Goal: Task Accomplishment & Management: Use online tool/utility

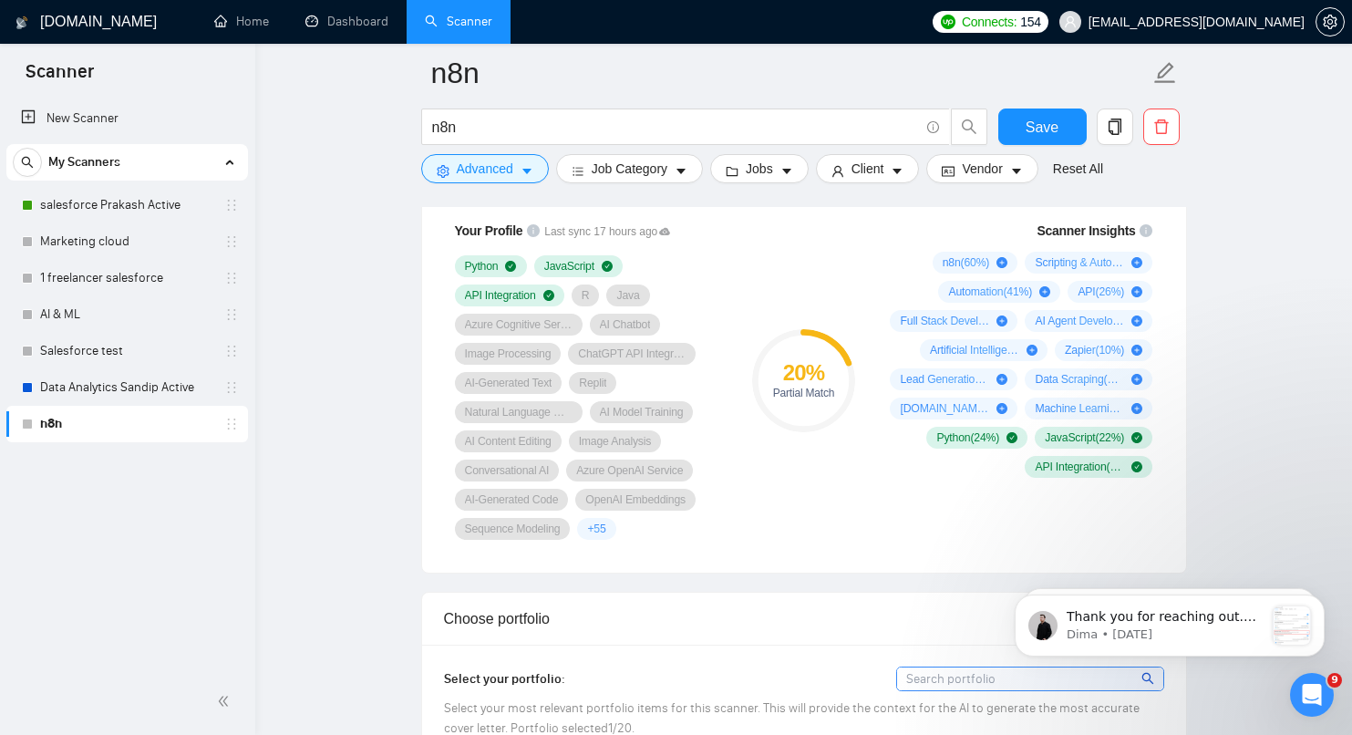
click at [921, 550] on div "Scanner Insights n8n ( 60 %) Scripting & Automation ( 41 %) Automation ( 41 %) …" at bounding box center [1018, 380] width 292 height 341
click at [166, 415] on link "n8n" at bounding box center [126, 424] width 173 height 36
click at [139, 381] on link "Data Analytics Sandip Active" at bounding box center [126, 387] width 173 height 36
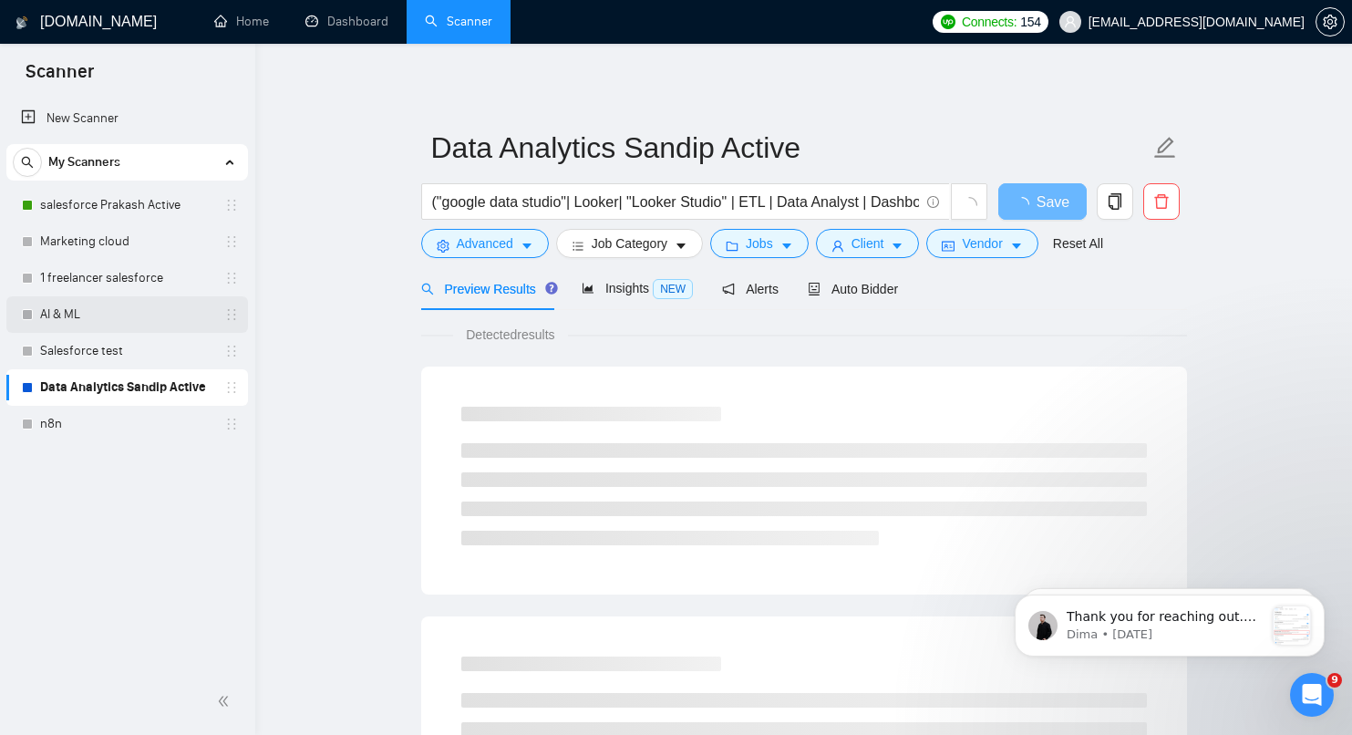
click at [115, 317] on link "AI & ML" at bounding box center [126, 314] width 173 height 36
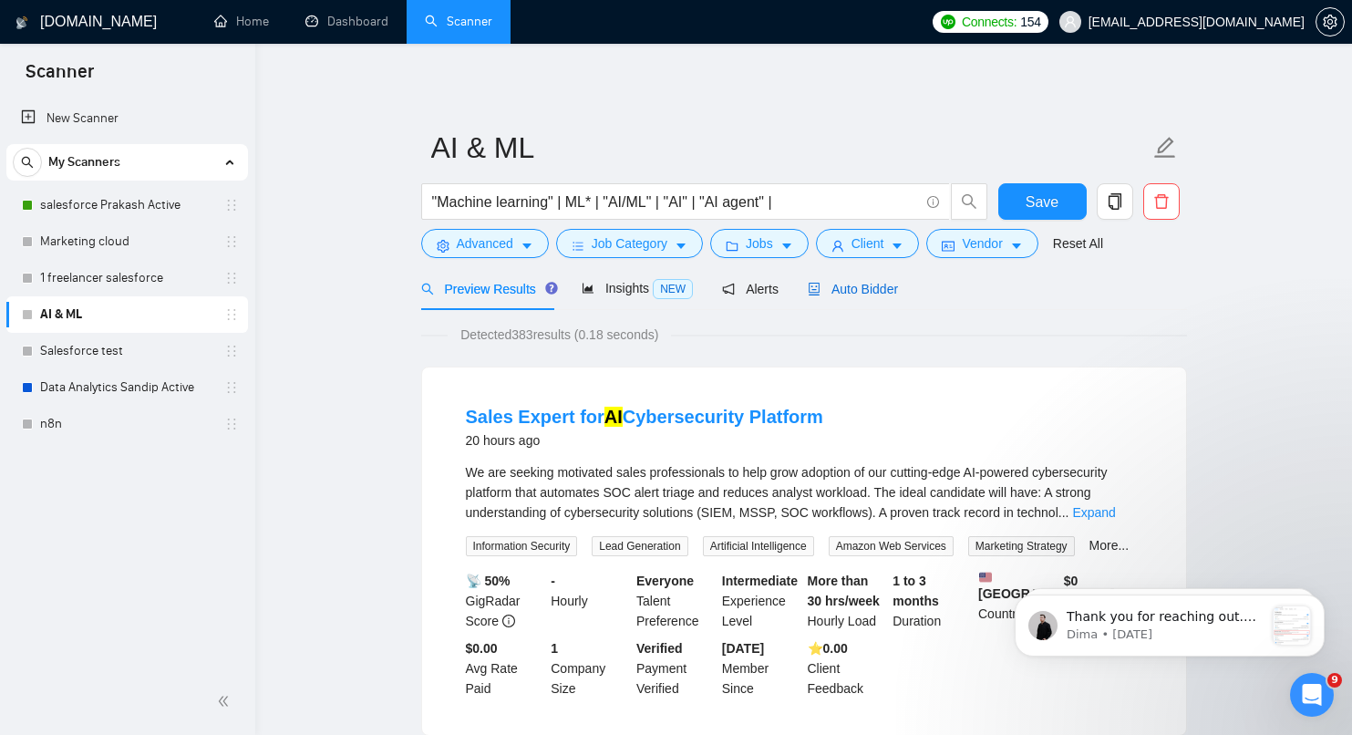
click at [860, 283] on span "Auto Bidder" at bounding box center [853, 289] width 90 height 15
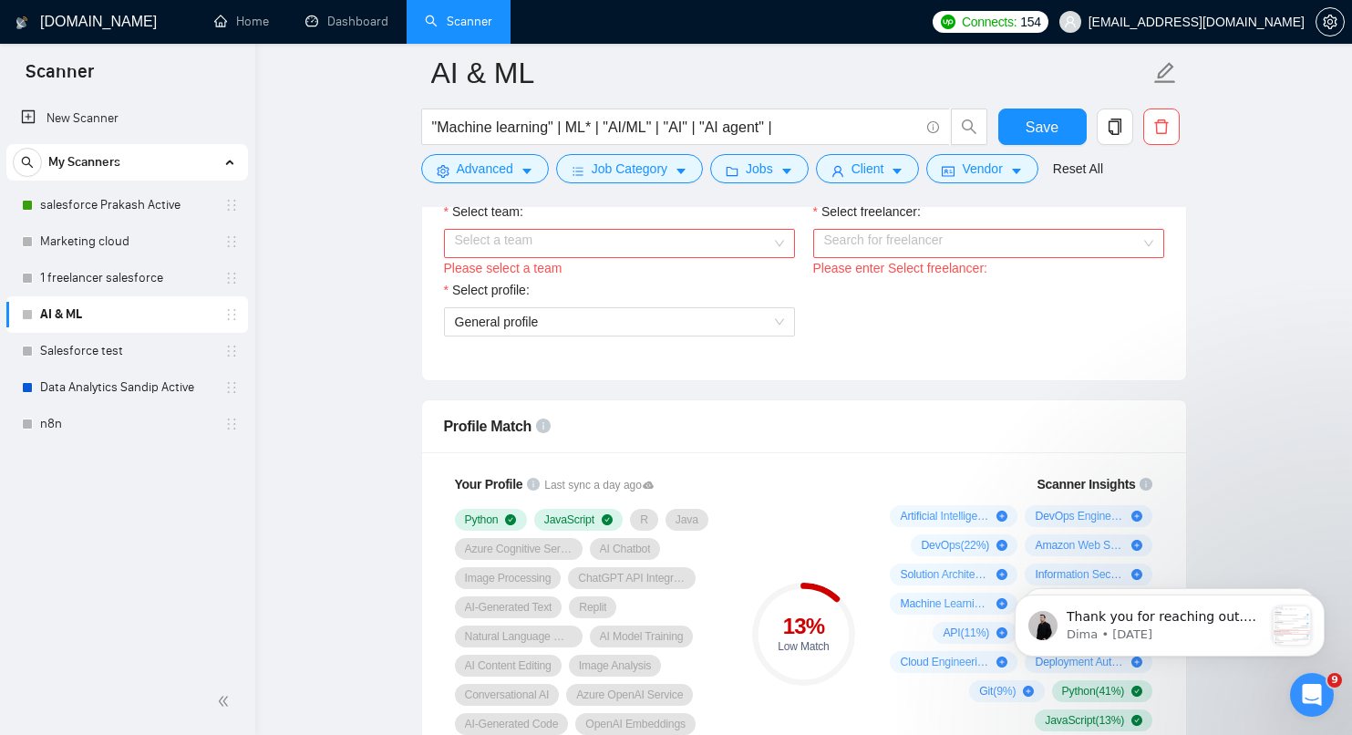
scroll to position [988, 0]
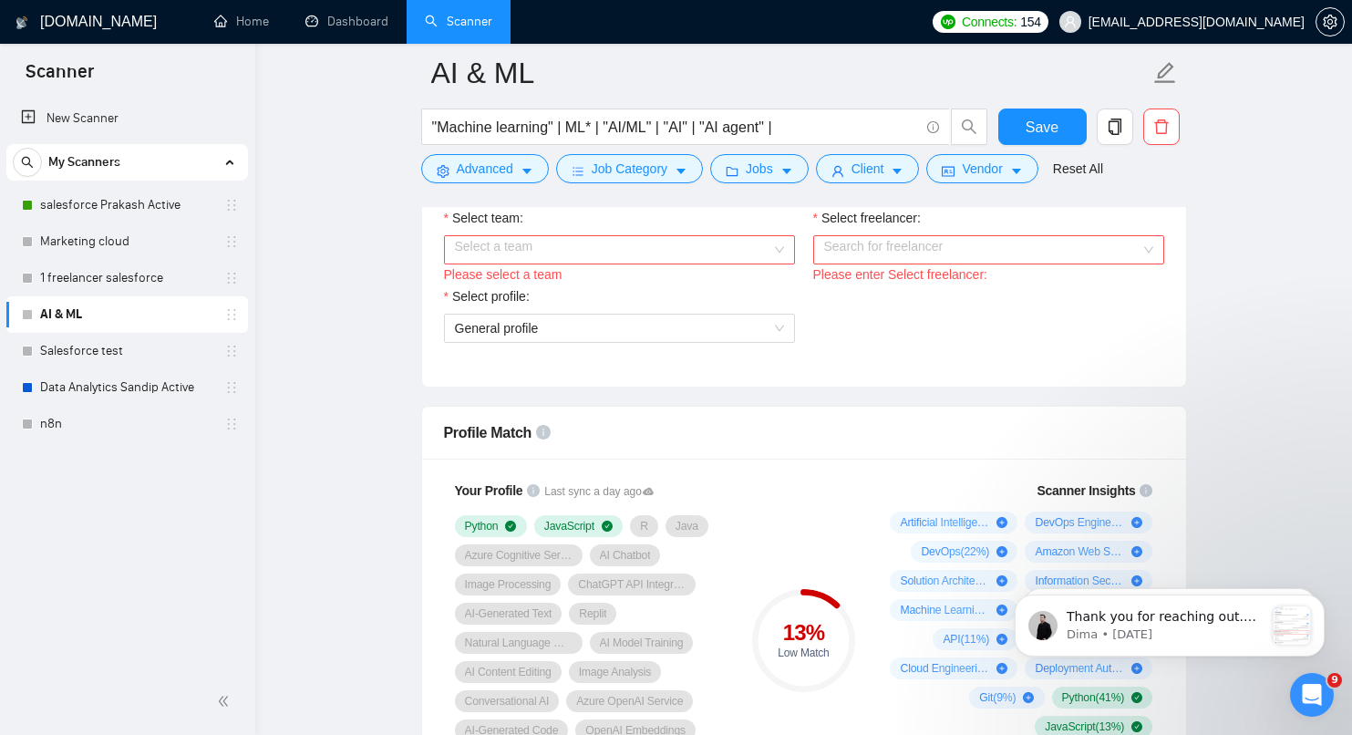
click at [602, 251] on input "Select team:" at bounding box center [613, 249] width 316 height 27
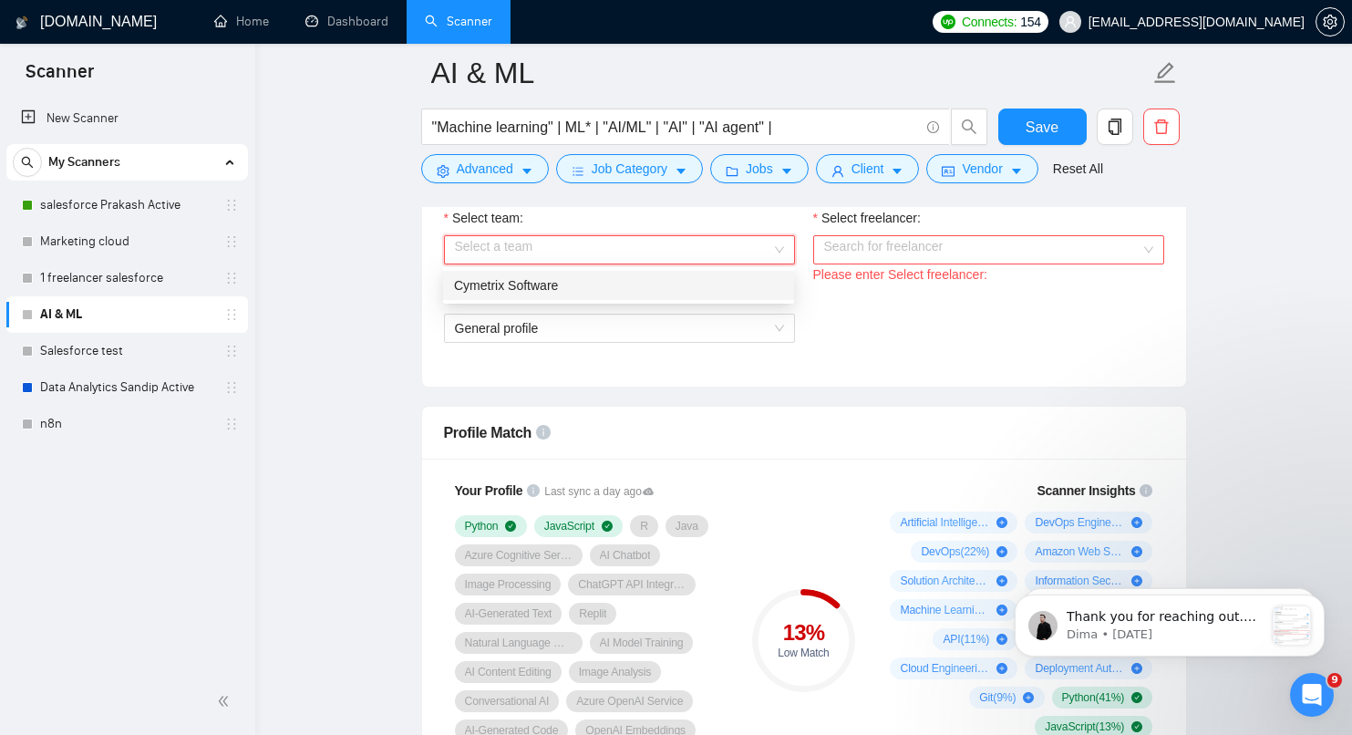
click at [601, 277] on div "Cymetrix Software" at bounding box center [618, 285] width 329 height 20
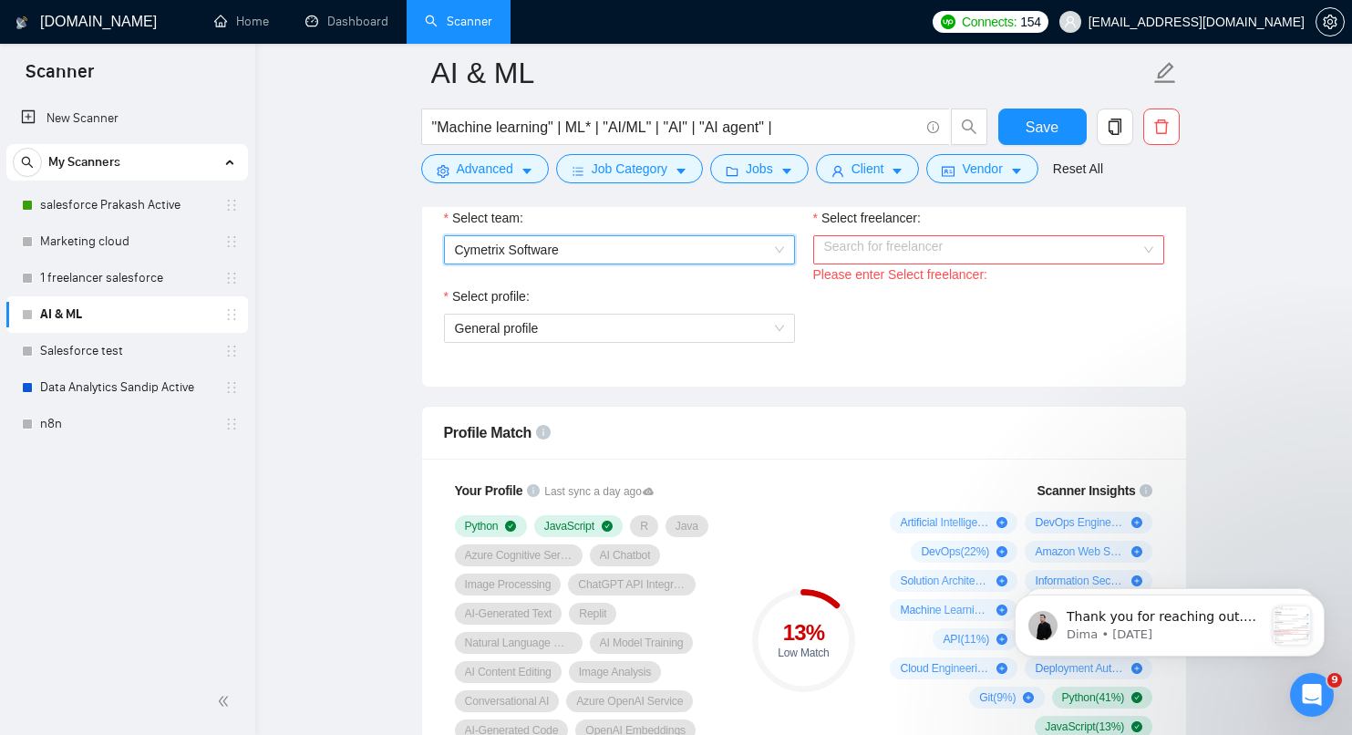
click at [841, 241] on input "Select freelancer:" at bounding box center [982, 249] width 316 height 27
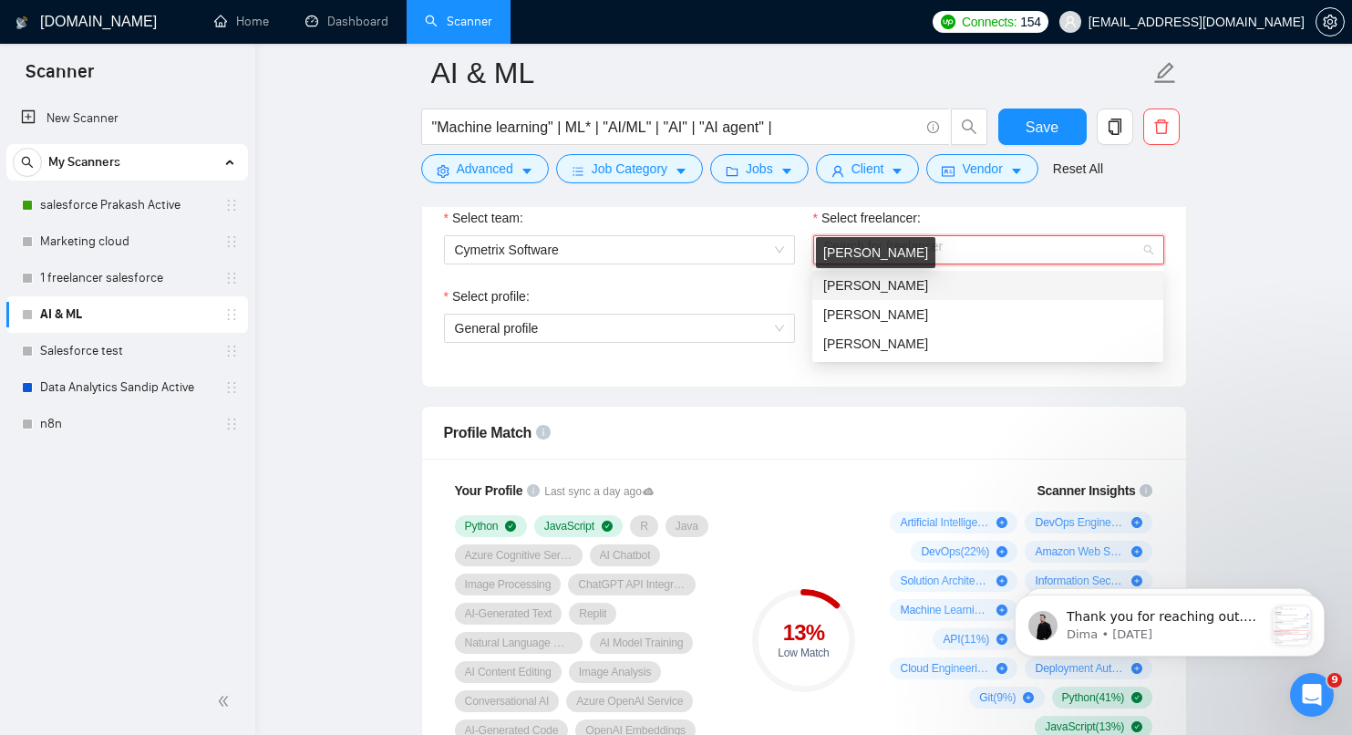
click at [869, 287] on span "[PERSON_NAME]" at bounding box center [875, 285] width 105 height 15
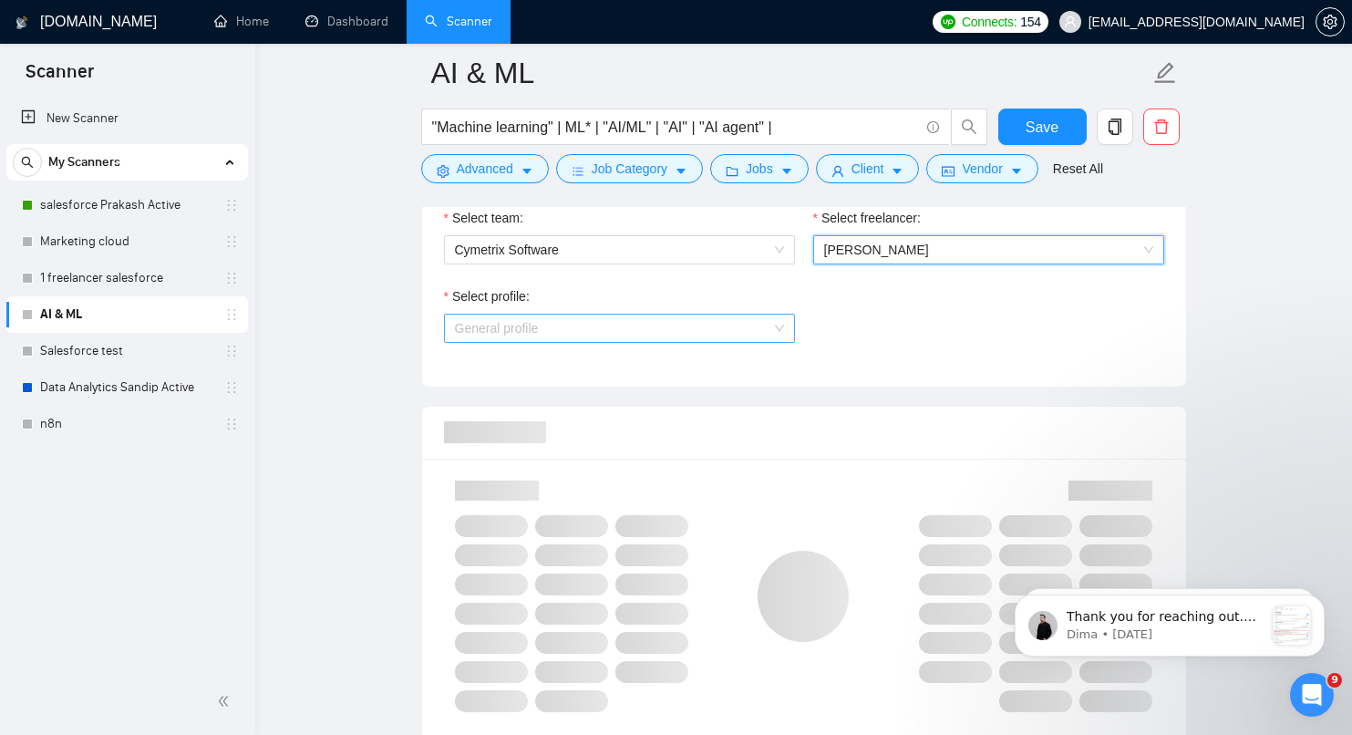
click at [650, 335] on span "General profile" at bounding box center [619, 327] width 329 height 27
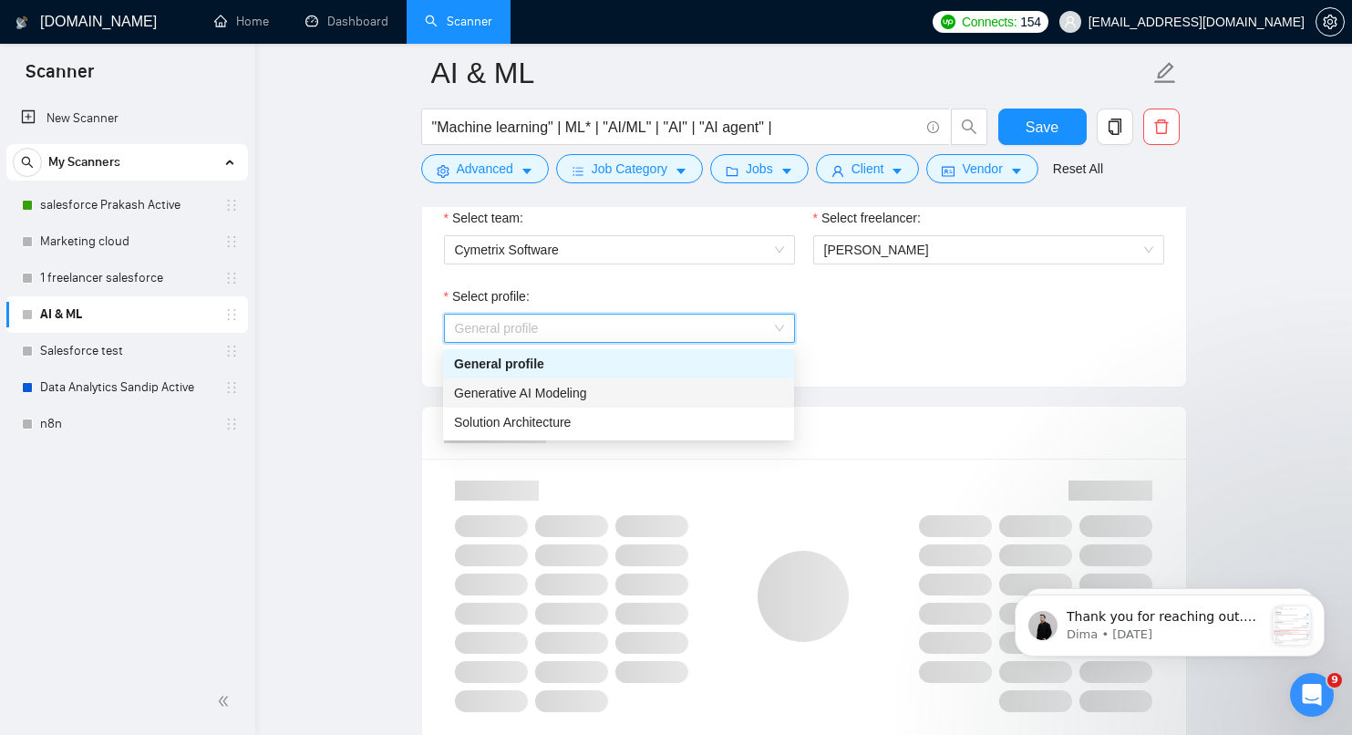
click at [645, 394] on div "Generative AI Modeling" at bounding box center [618, 393] width 329 height 20
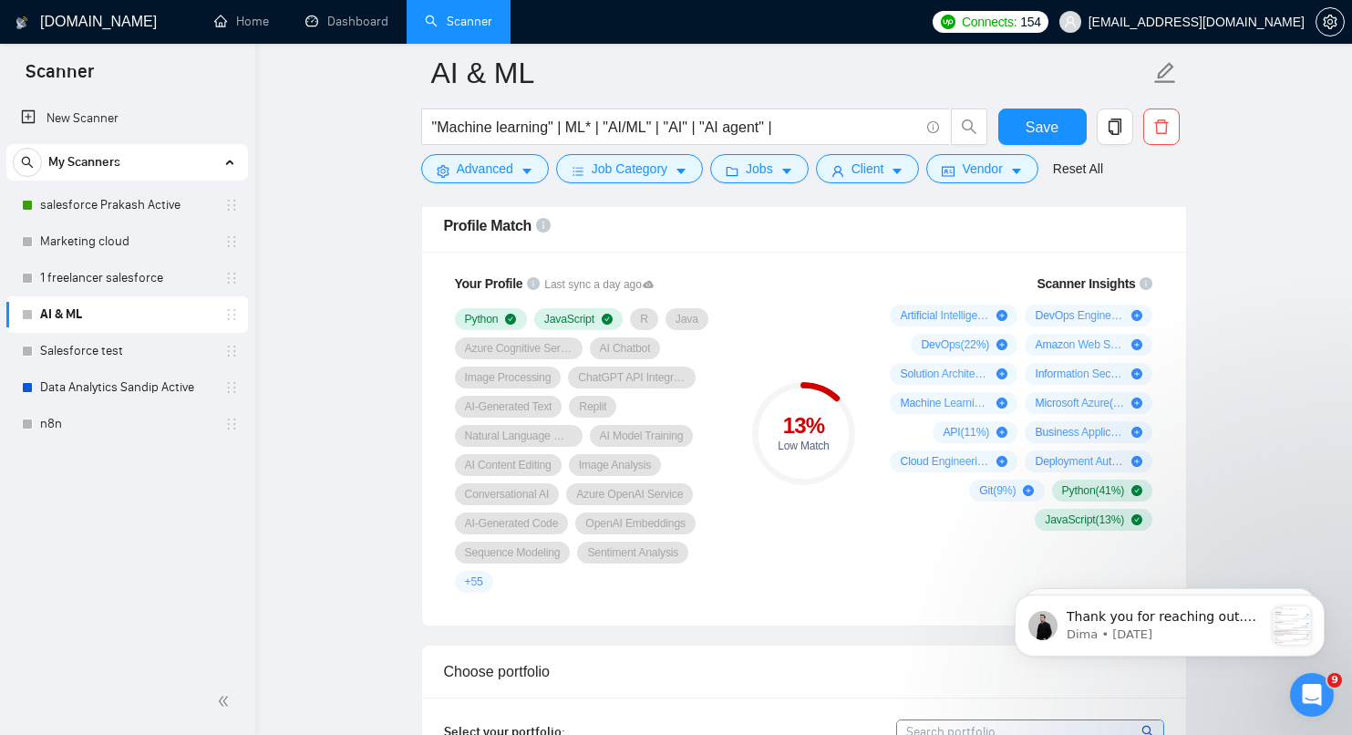
scroll to position [1198, 0]
click at [825, 612] on div "Your Profile Last sync a day ago Python JavaScript R Java Azure Cognitive Servi…" at bounding box center [804, 436] width 764 height 374
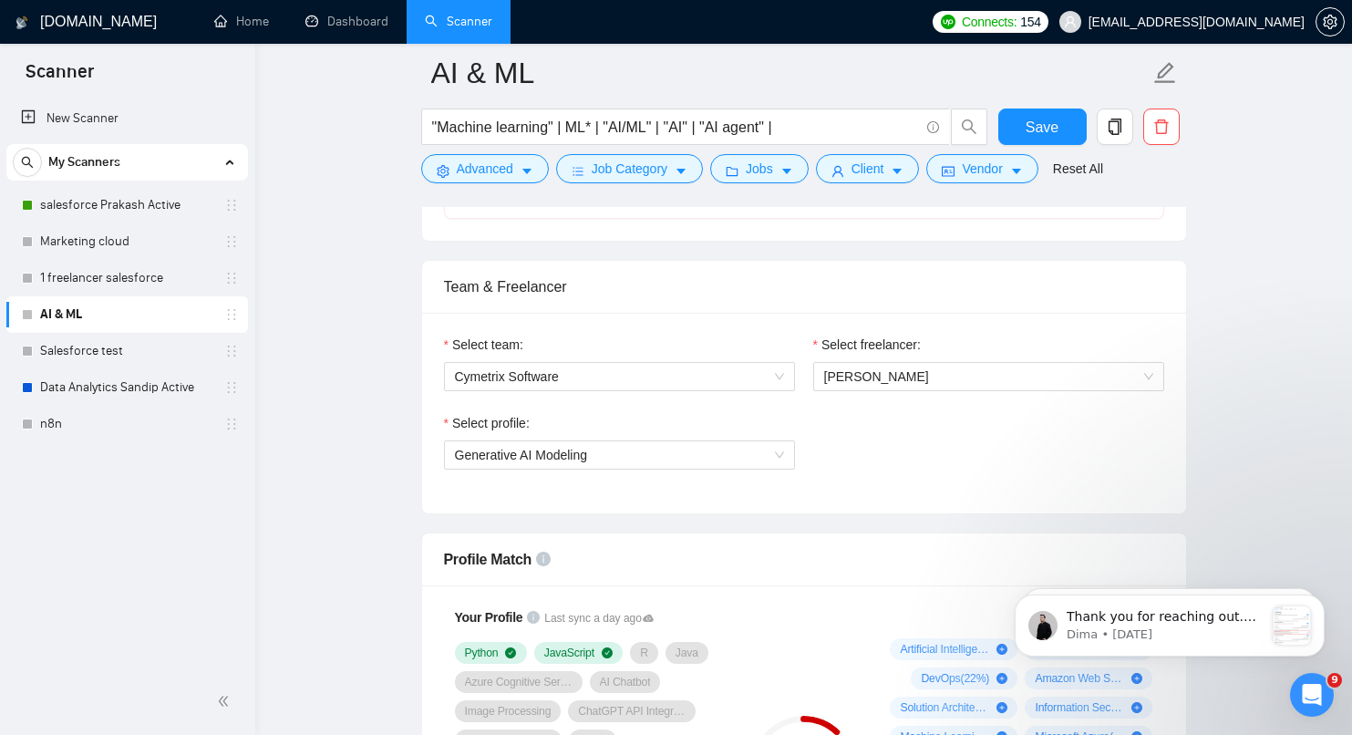
scroll to position [796, 0]
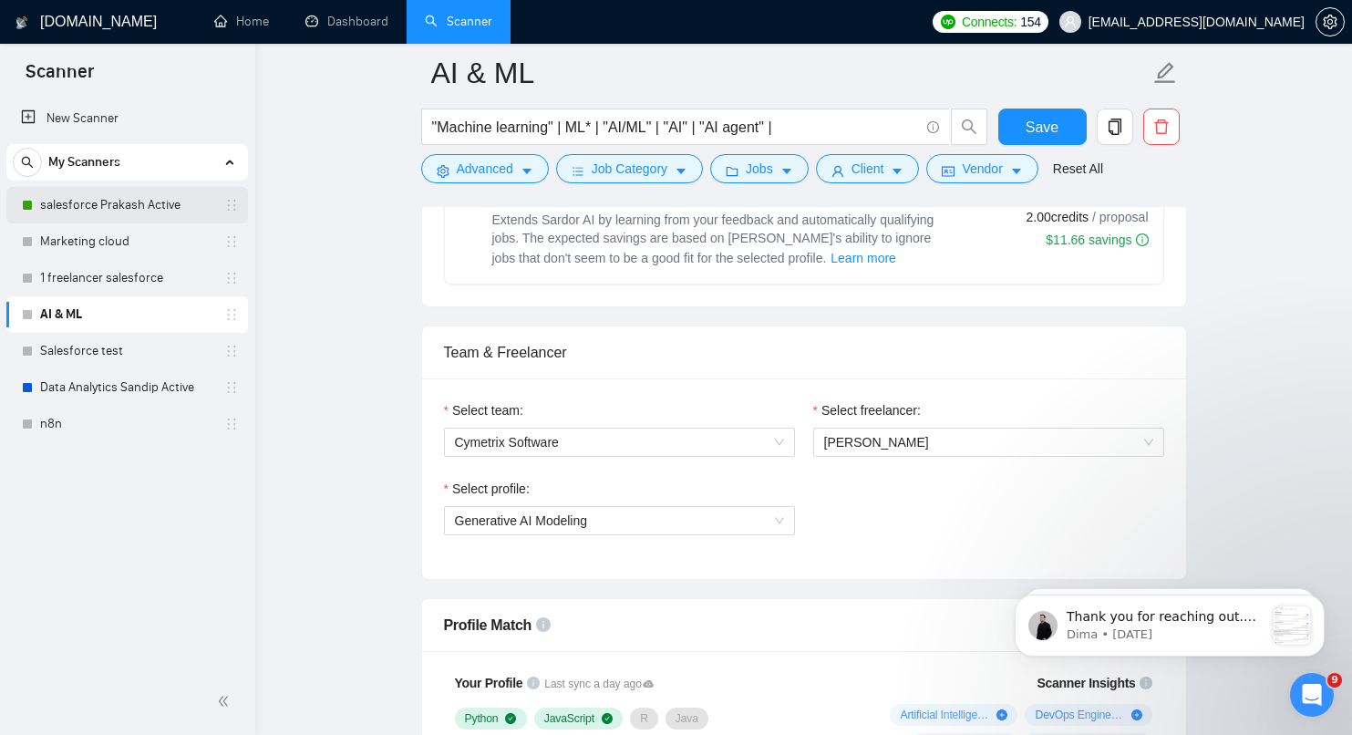
click at [136, 200] on link "salesforce Prakash Active" at bounding box center [126, 205] width 173 height 36
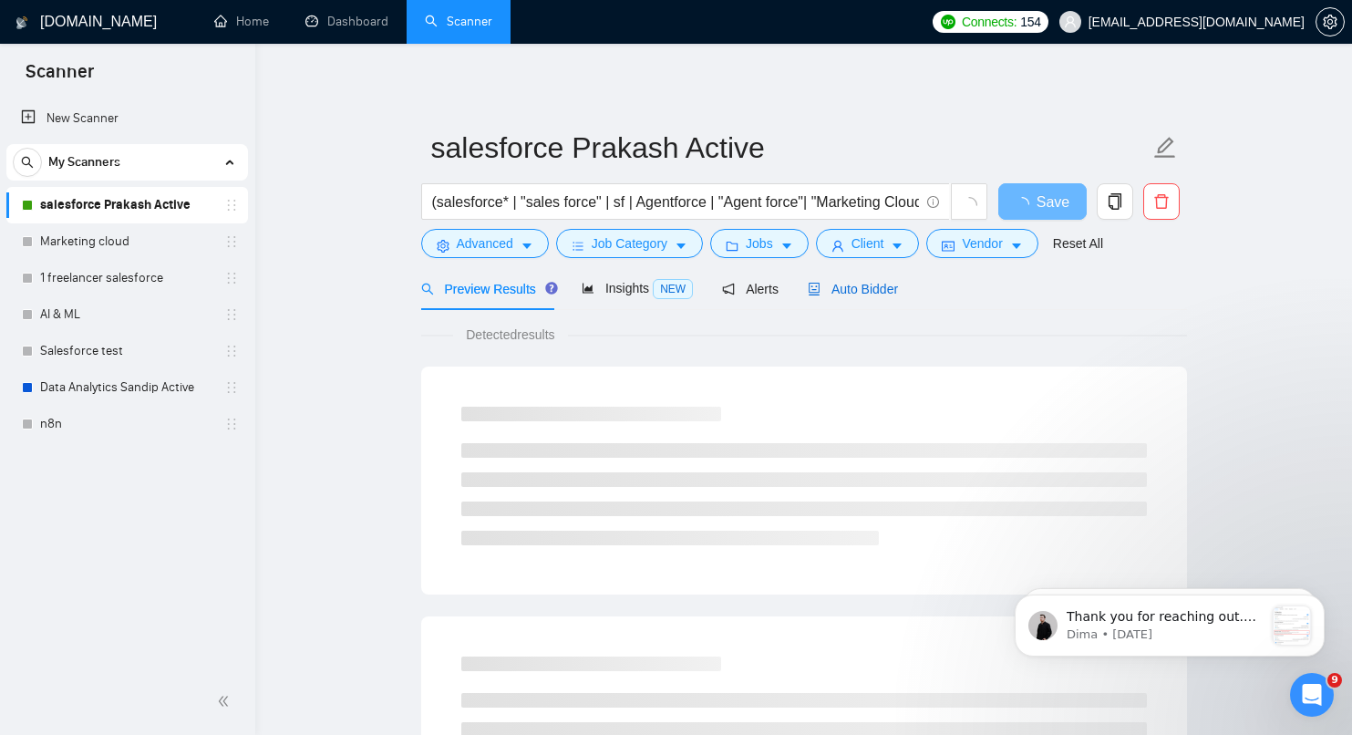
click at [858, 289] on span "Auto Bidder" at bounding box center [853, 289] width 90 height 15
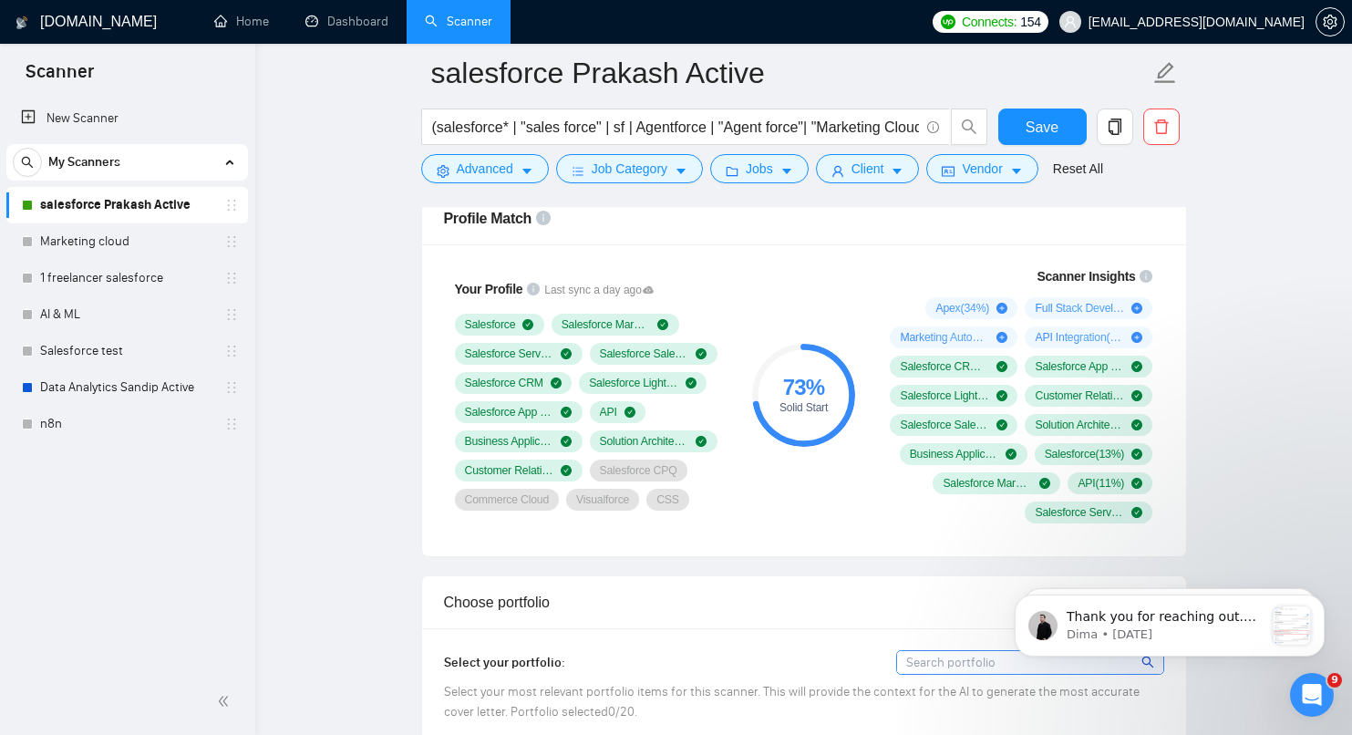
scroll to position [1206, 0]
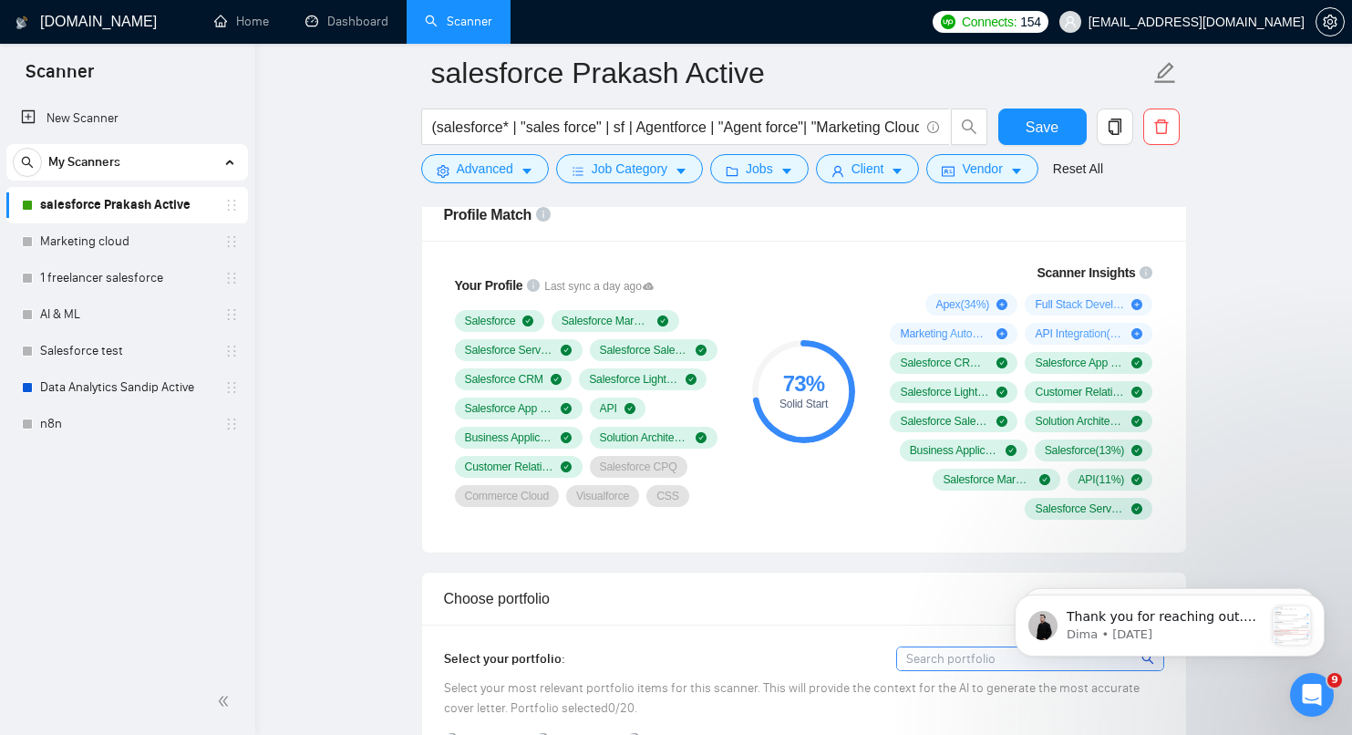
click at [835, 544] on div "Your Profile Last sync a day ago Salesforce Salesforce Marketing Cloud Salesfor…" at bounding box center [804, 397] width 764 height 312
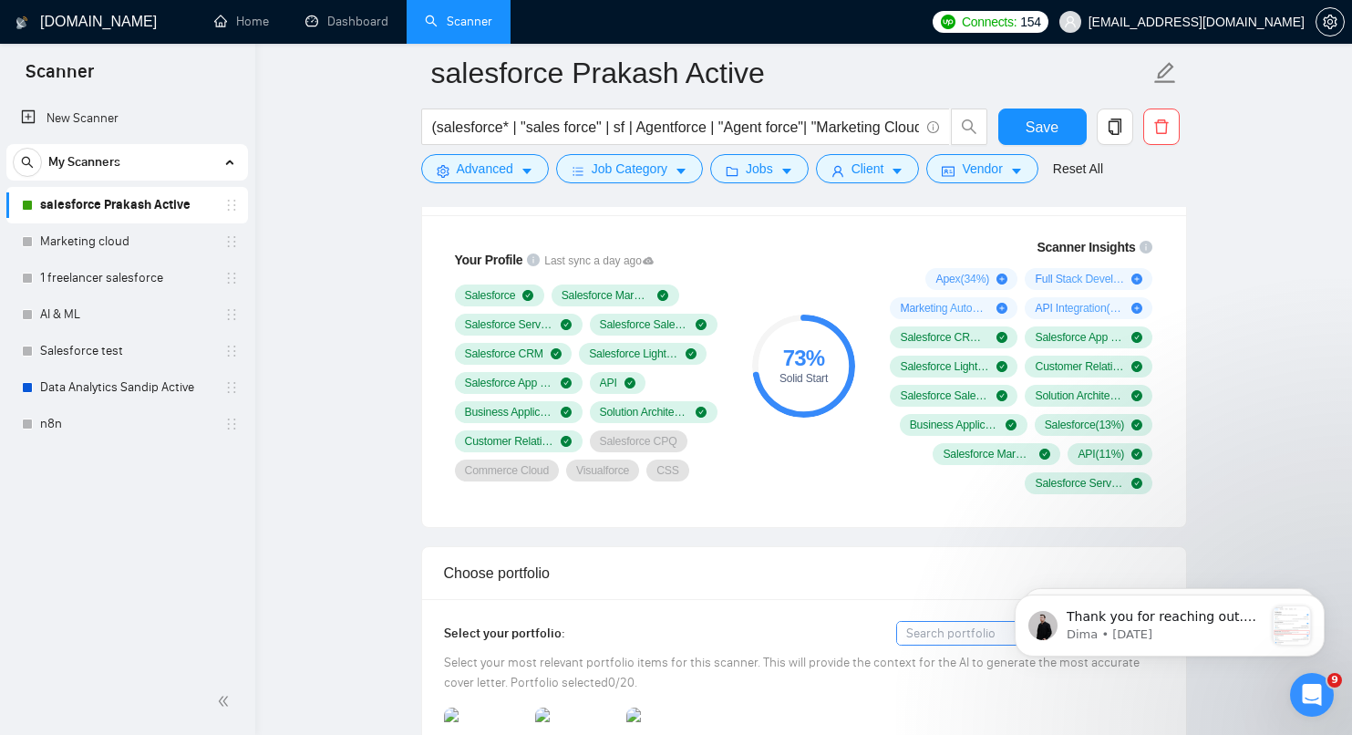
scroll to position [1232, 0]
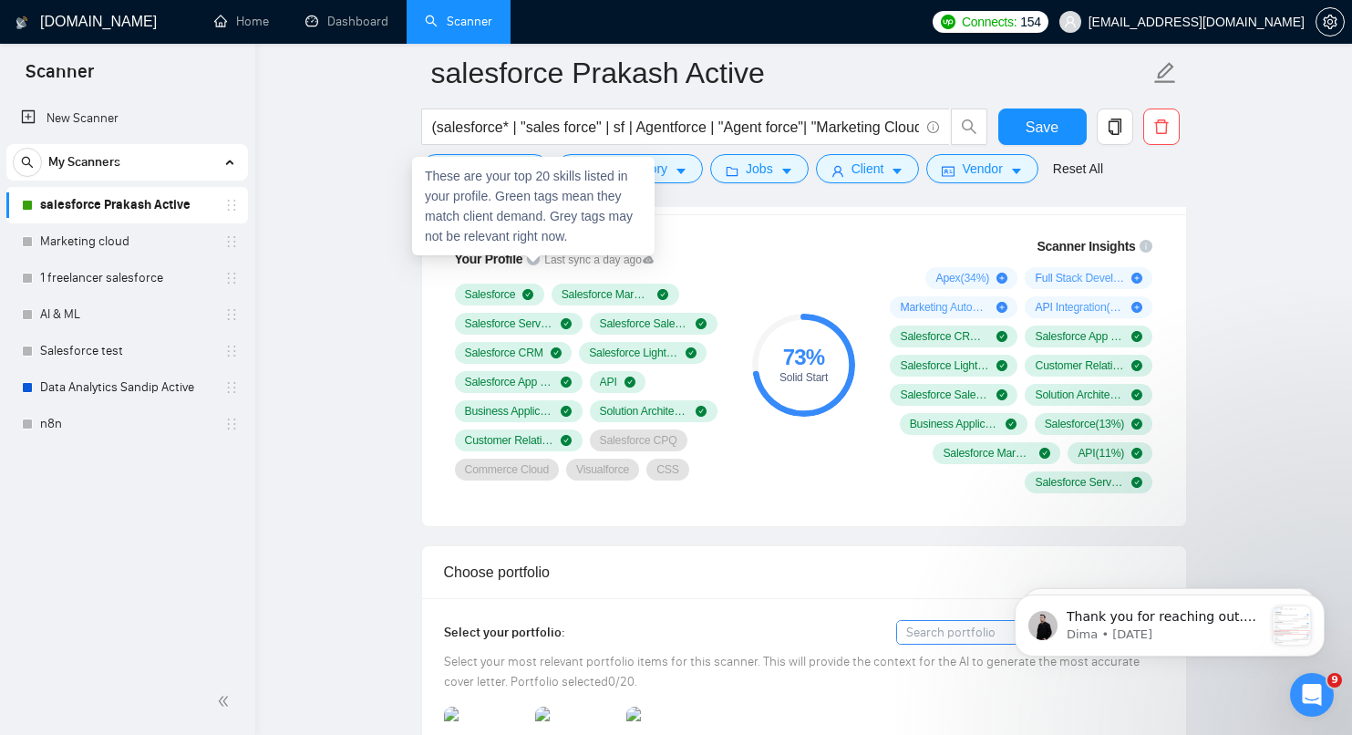
click at [533, 262] on icon "info-circle" at bounding box center [533, 258] width 13 height 13
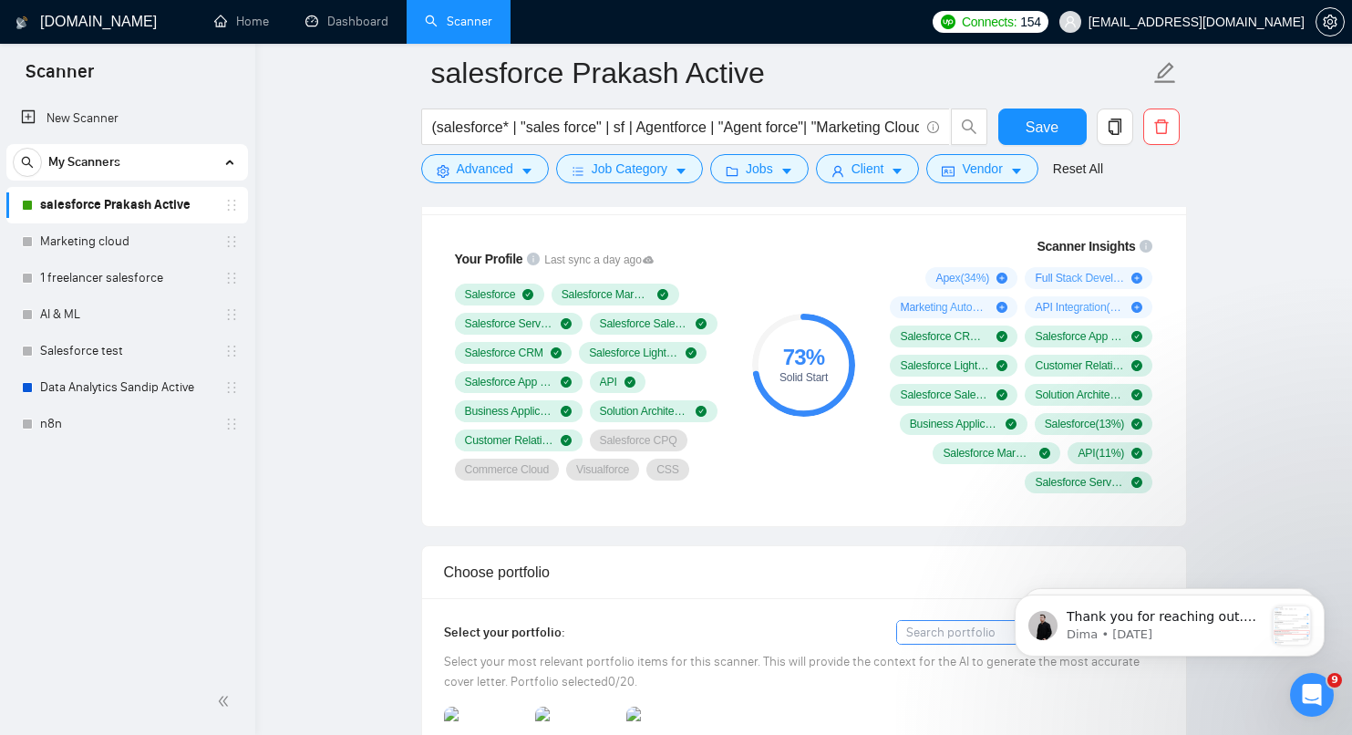
click at [829, 508] on div "Your Profile Last sync a day ago Salesforce Salesforce Marketing Cloud Salesfor…" at bounding box center [804, 370] width 764 height 312
click at [852, 125] on input "(salesforce* | "sales force" | sf | Agentforce | "Agent force"| "Marketing Clou…" at bounding box center [675, 127] width 487 height 23
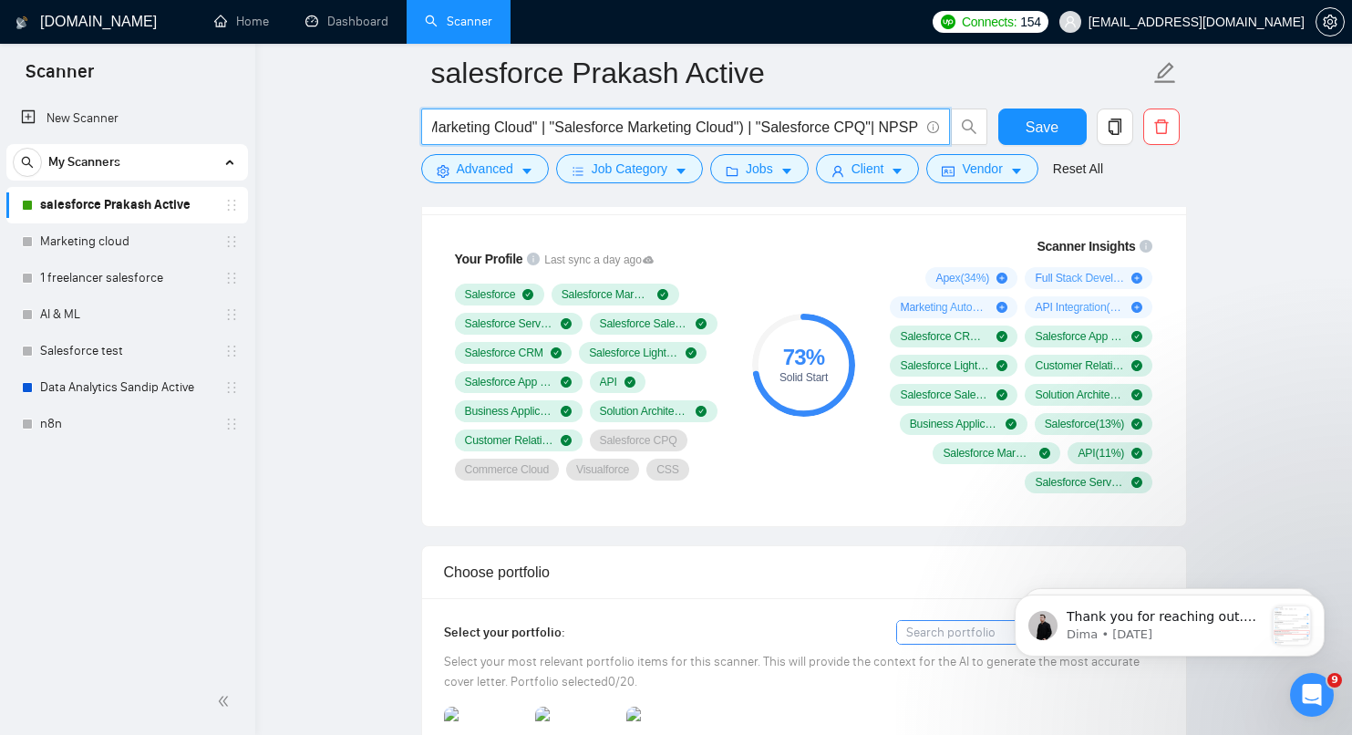
scroll to position [0, 0]
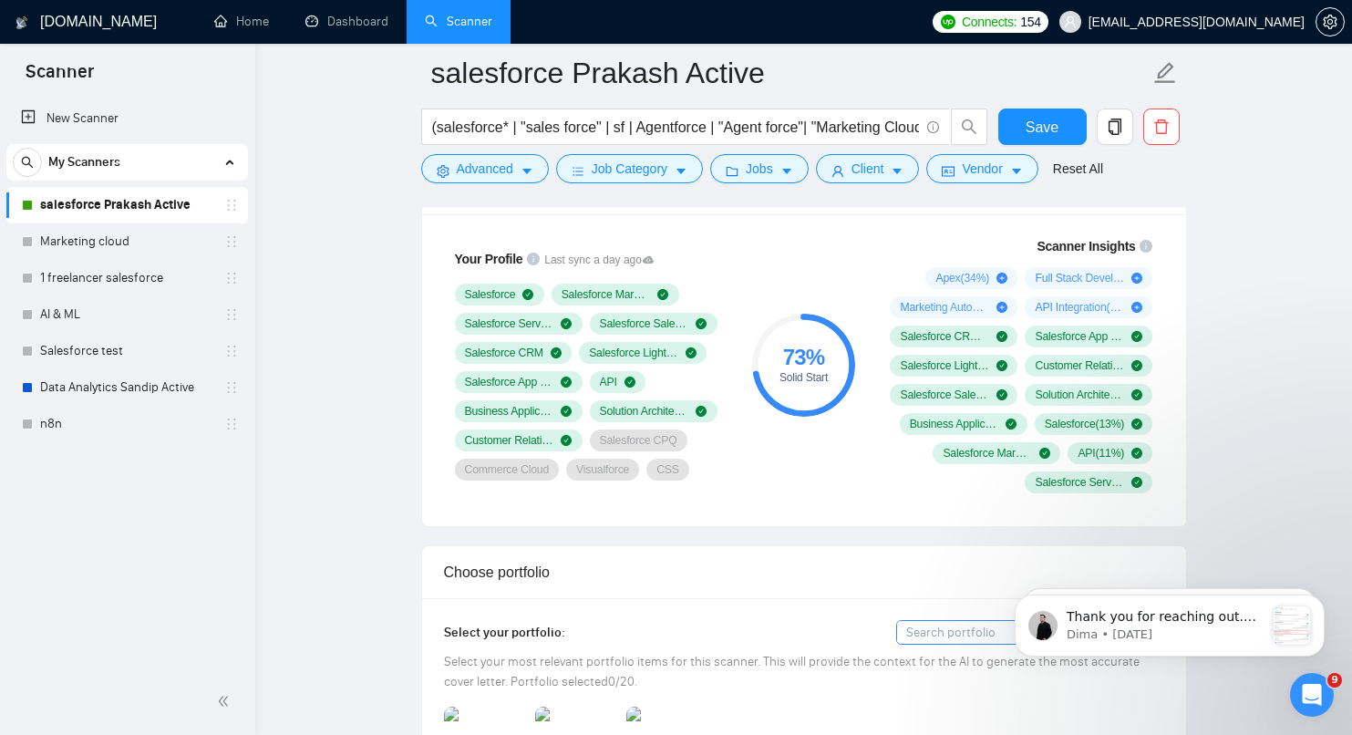
click at [824, 496] on div "73 % Solid Start" at bounding box center [803, 364] width 122 height 279
click at [162, 387] on link "Data Analytics Sandip Active" at bounding box center [126, 387] width 173 height 36
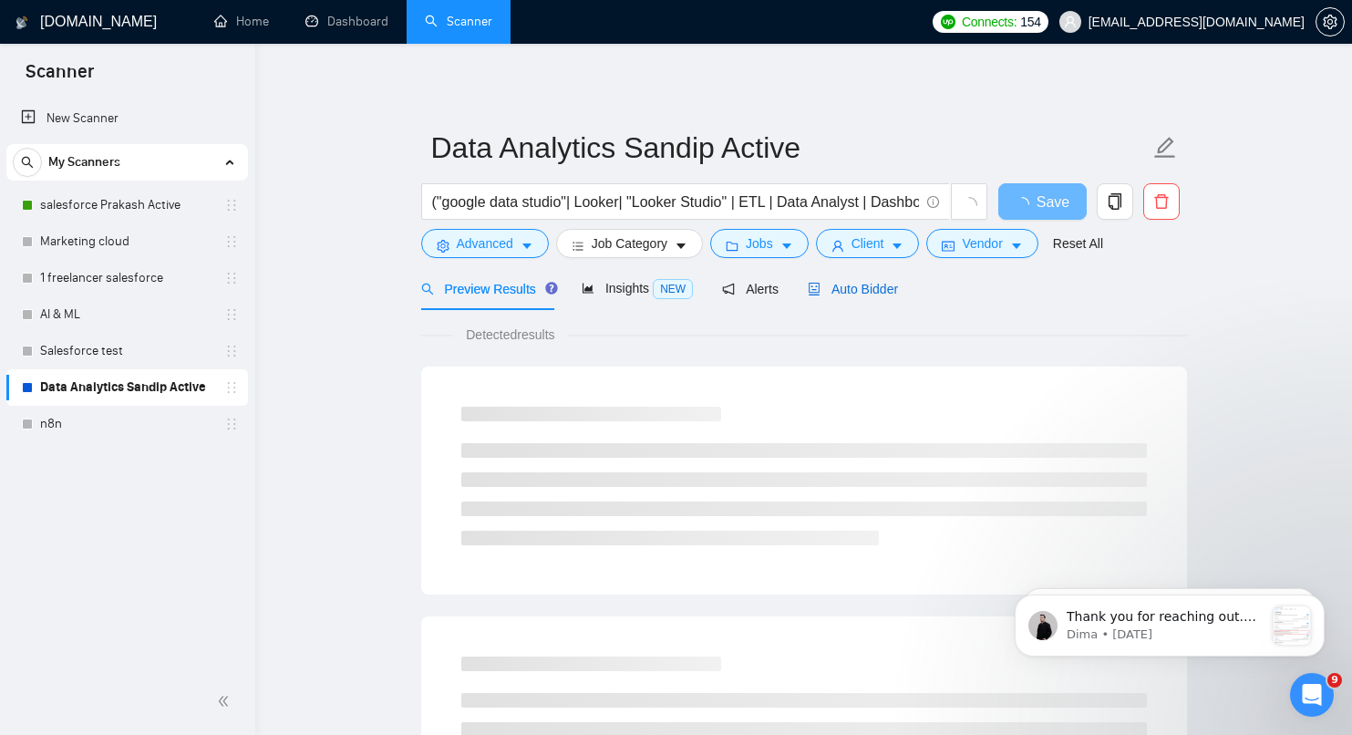
click at [859, 291] on span "Auto Bidder" at bounding box center [853, 289] width 90 height 15
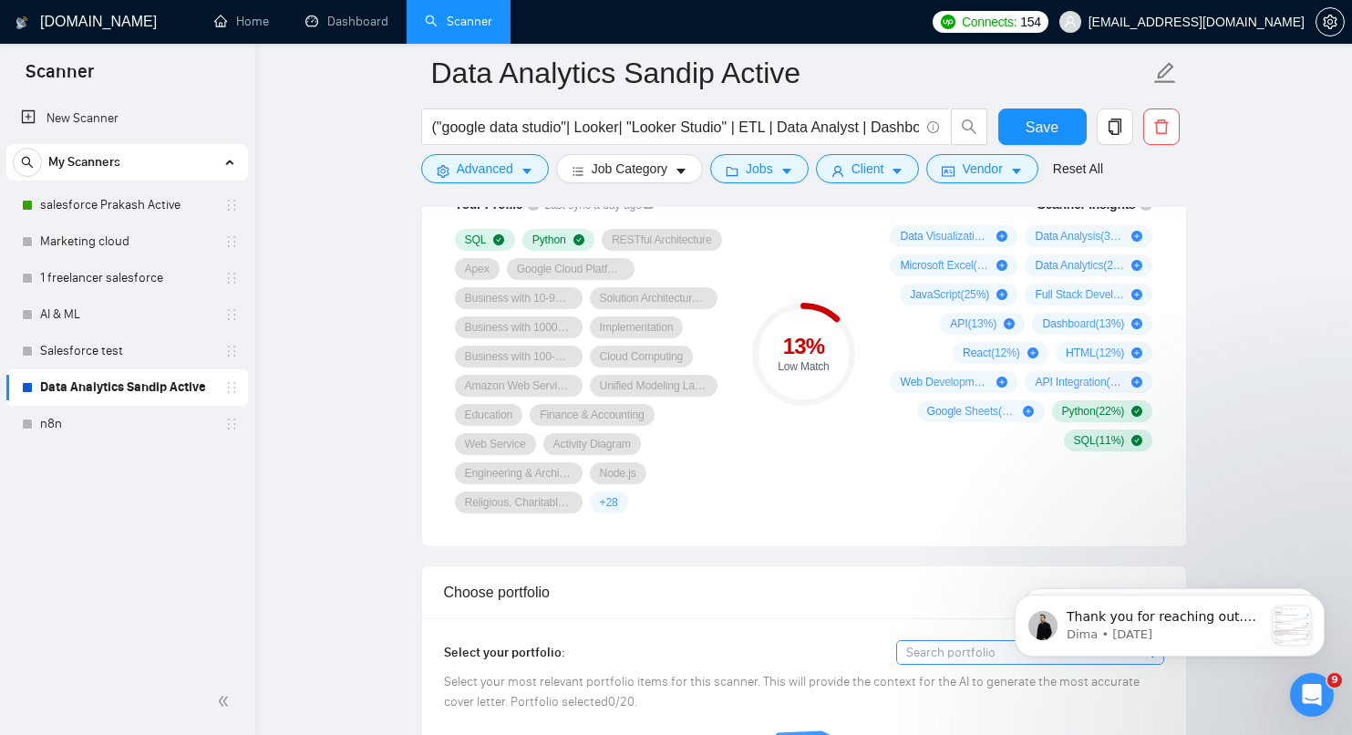
scroll to position [1278, 0]
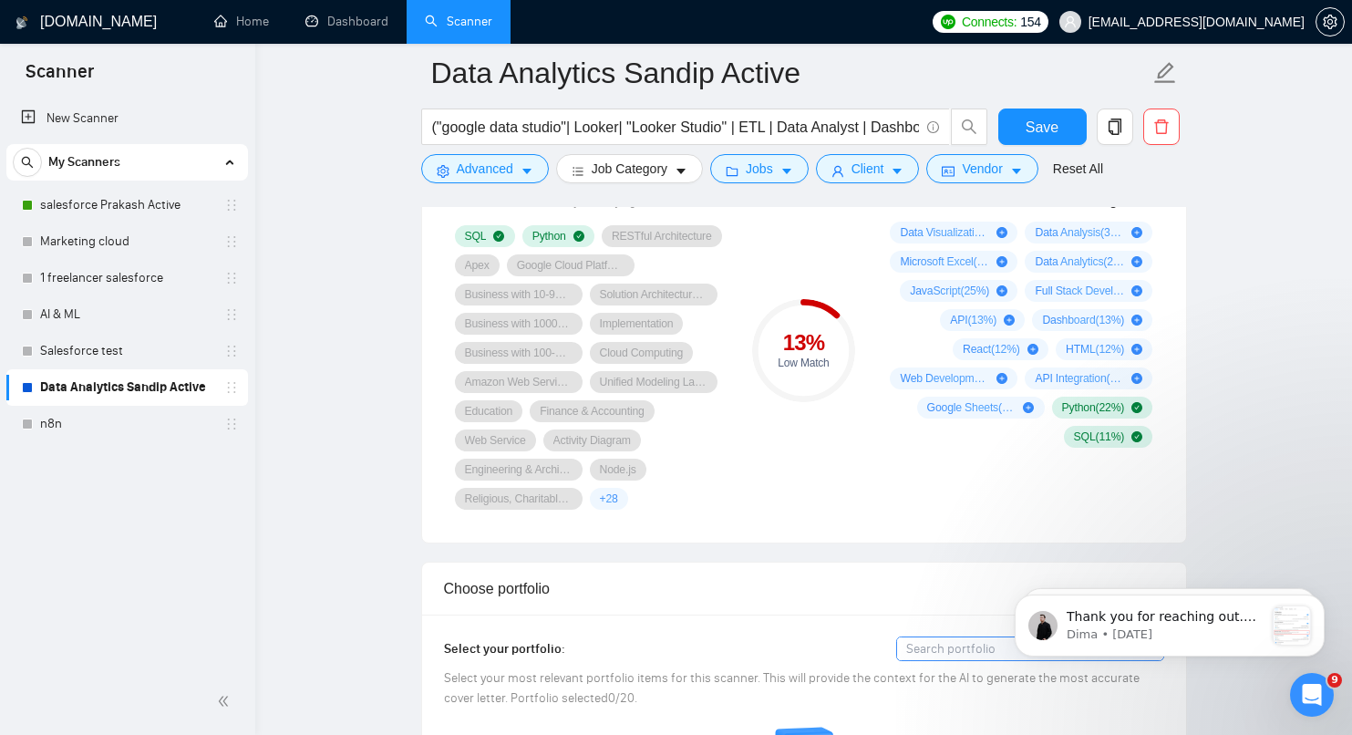
click at [902, 518] on div "Scanner Insights Data Visualization ( 40 %) Data Analysis ( 39 %) Microsoft Exc…" at bounding box center [1018, 350] width 292 height 341
